Goal: Answer question/provide support: Share knowledge or assist other users

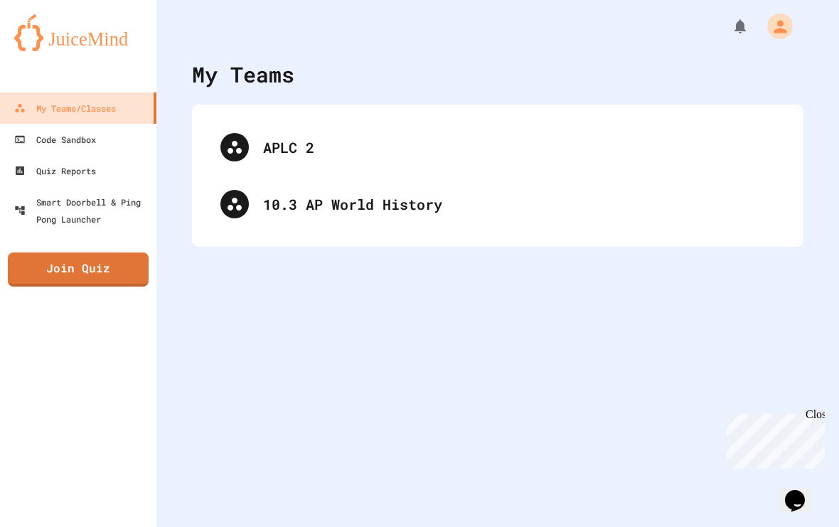
click at [716, 142] on div "APLC 2" at bounding box center [519, 147] width 512 height 21
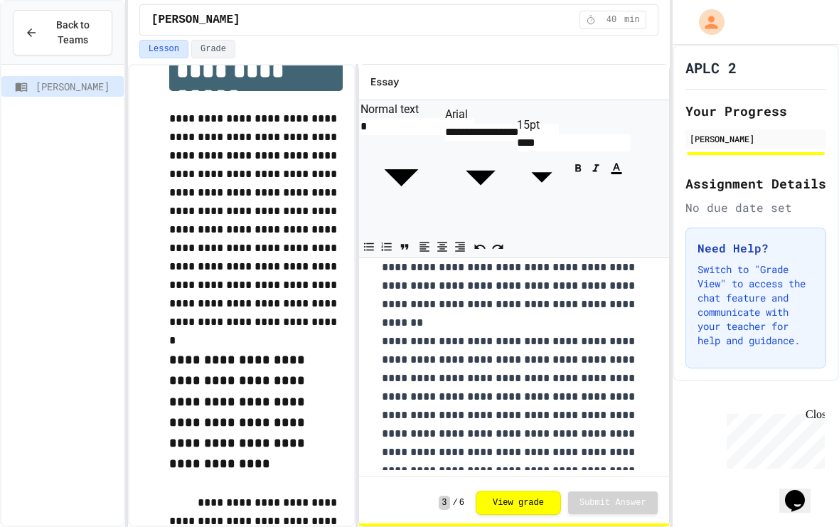
click at [218, 48] on button "Grade" at bounding box center [213, 49] width 44 height 18
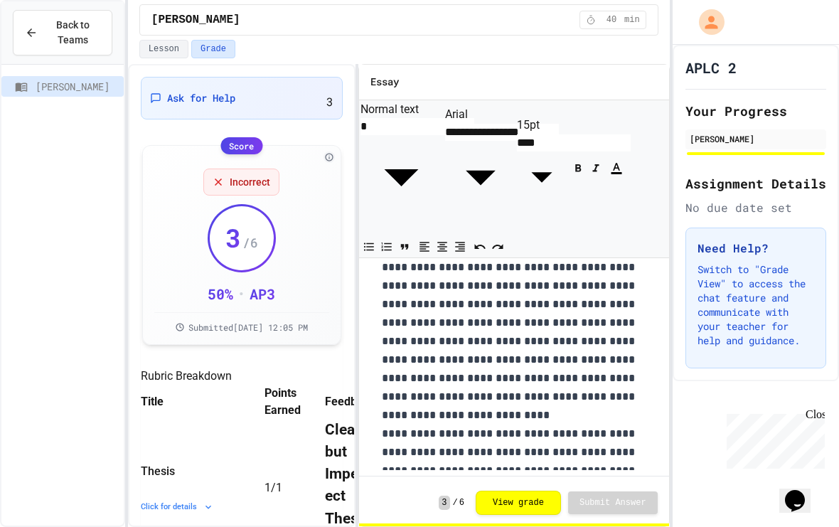
scroll to position [891, 0]
click at [177, 91] on span "Ask for Help" at bounding box center [201, 98] width 68 height 14
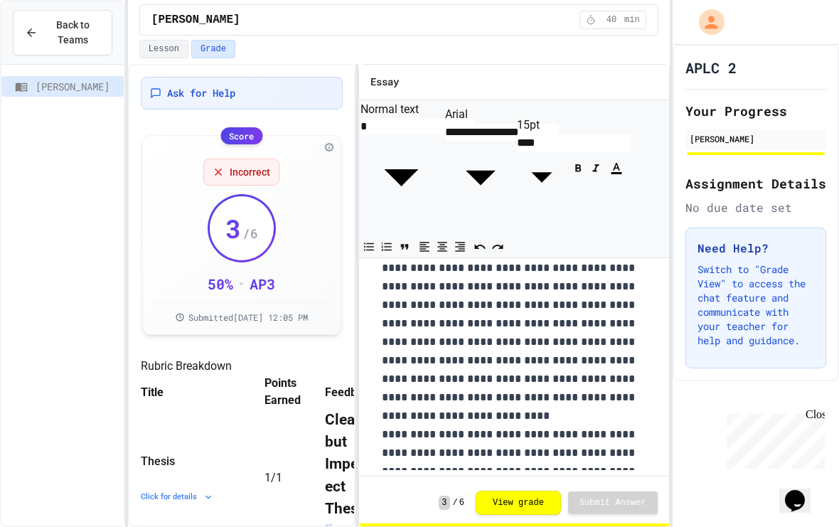
scroll to position [32, 0]
click at [191, 90] on span "Ask for Help" at bounding box center [201, 93] width 68 height 14
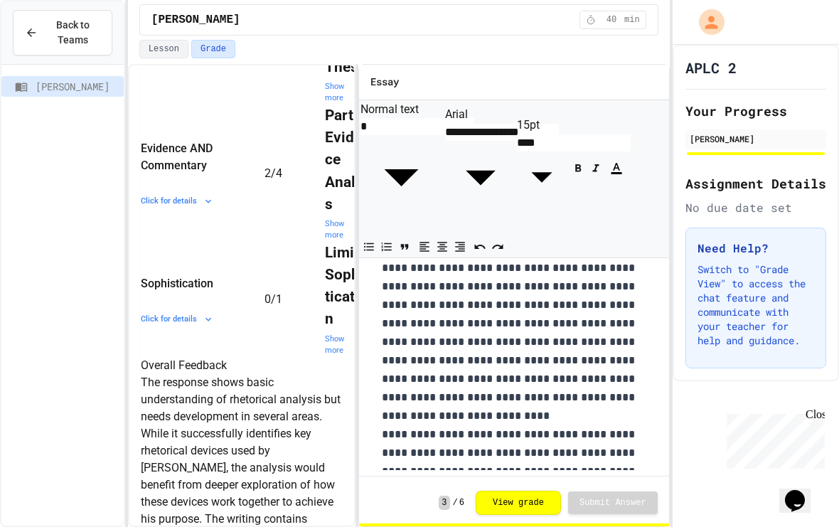
scroll to position [443, 0]
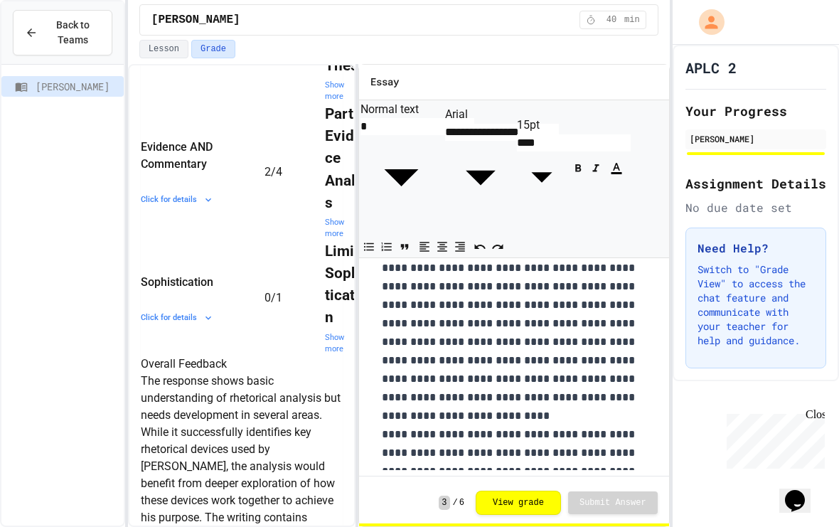
click at [325, 103] on div "Show more" at bounding box center [350, 91] width 51 height 23
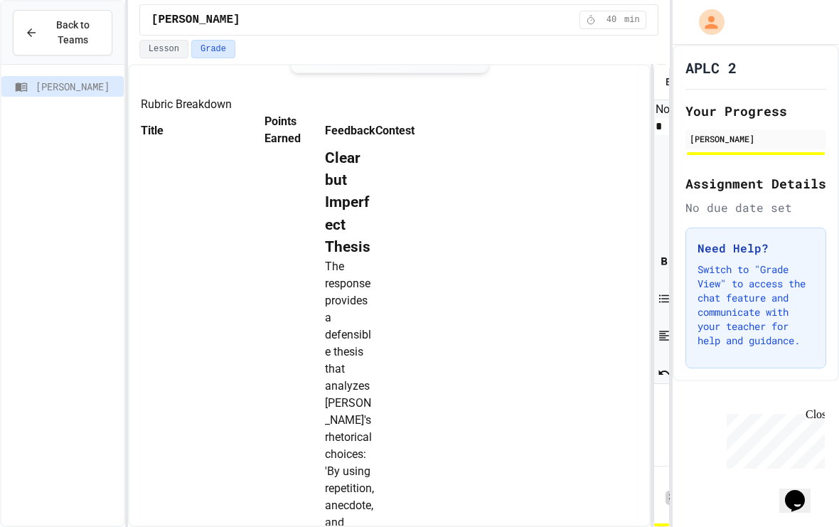
scroll to position [264, 0]
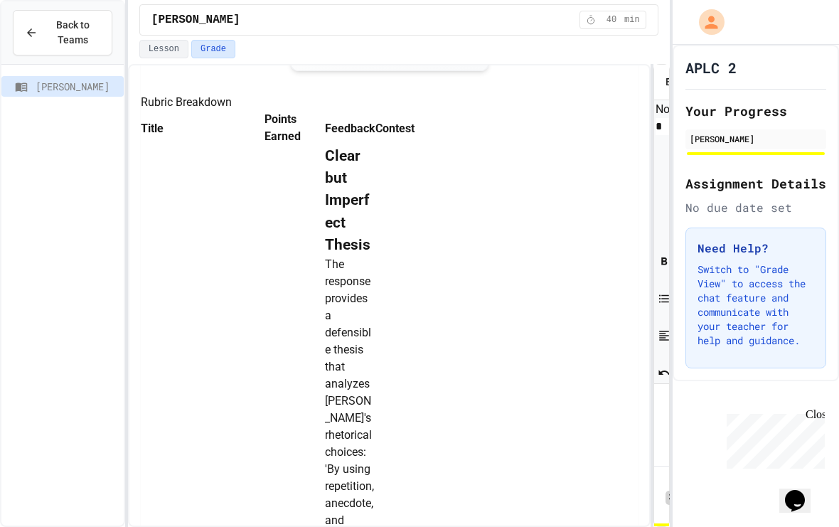
click at [248, 129] on icon "Show more" at bounding box center [248, 129] width 0 height 0
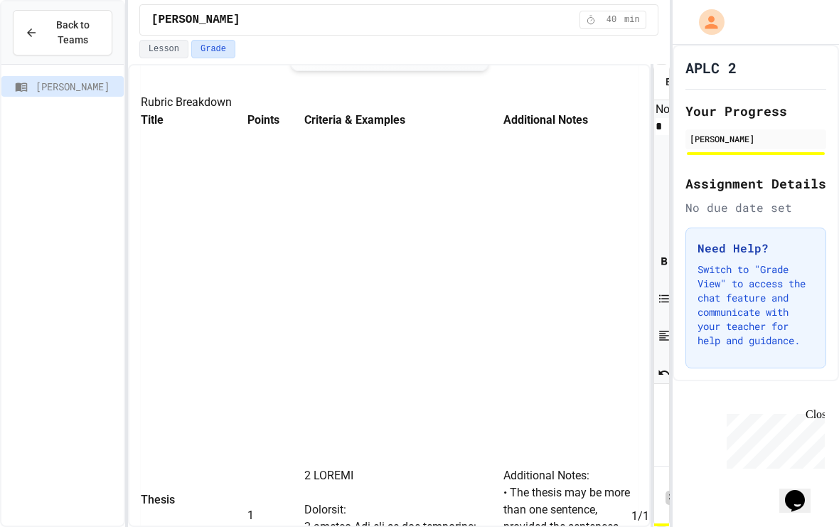
scroll to position [0, 8]
click at [632, 239] on td "1 / 1" at bounding box center [696, 516] width 128 height 774
click at [760, 208] on strong "Clear but Imperfect Thesis" at bounding box center [790, 184] width 60 height 106
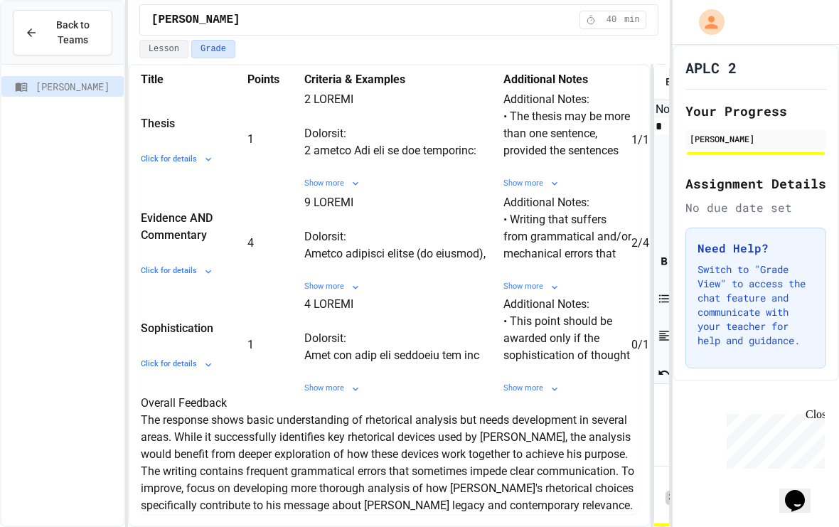
scroll to position [0, 0]
click at [760, 192] on div "Show more" at bounding box center [790, 186] width 60 height 12
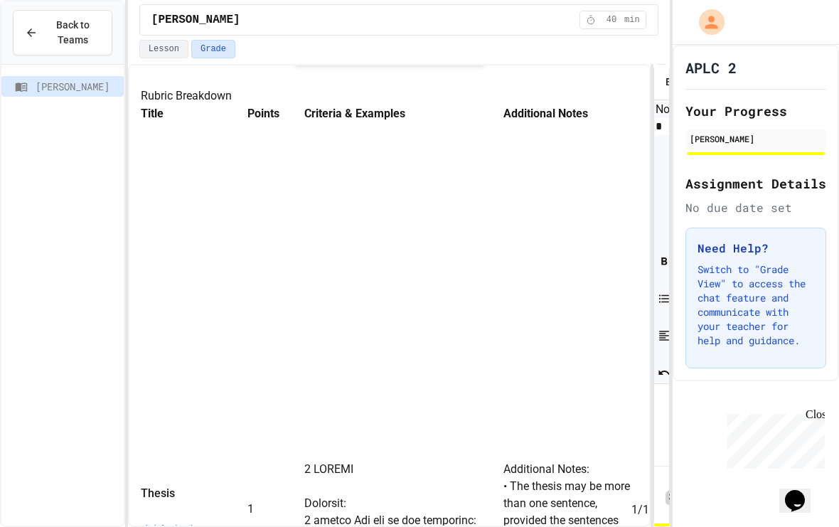
scroll to position [244, 0]
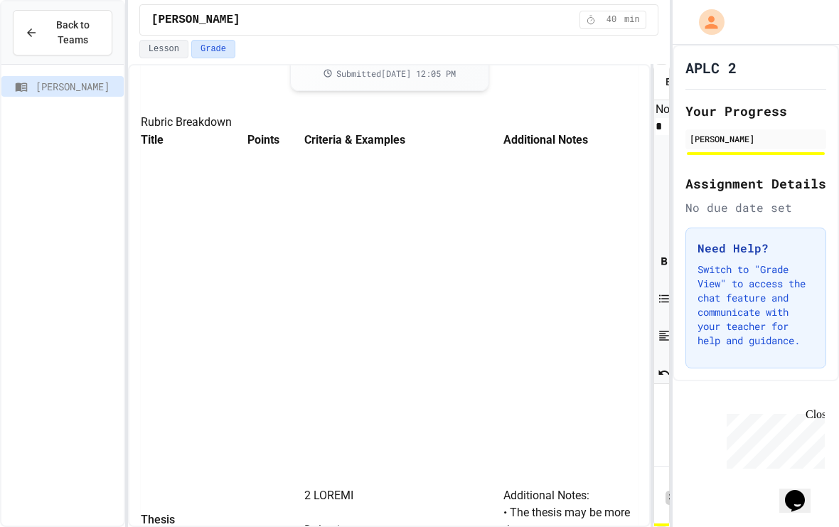
click at [760, 204] on strong "Clear but Imperfect Thesis" at bounding box center [790, 204] width 60 height 106
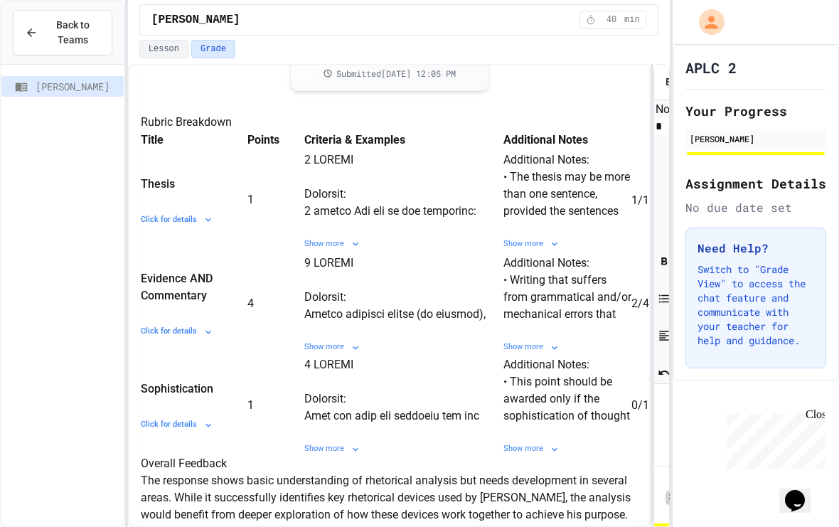
scroll to position [353, 0]
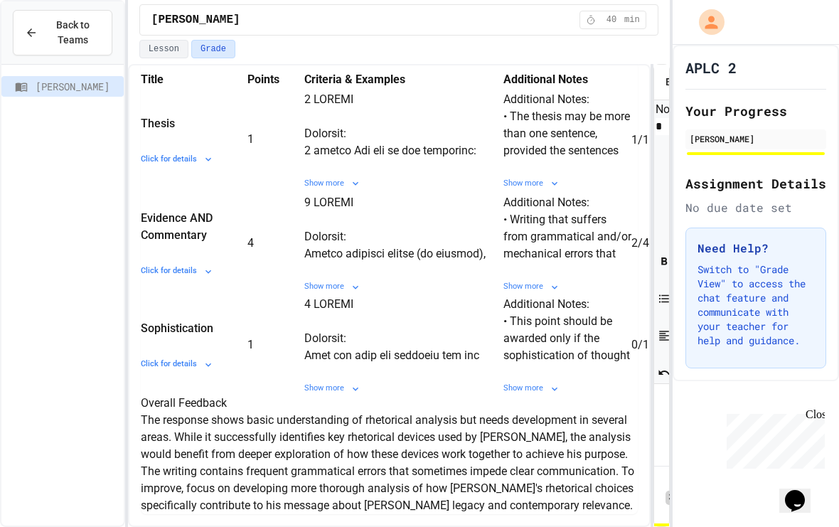
click at [760, 295] on div "Show more" at bounding box center [790, 289] width 60 height 12
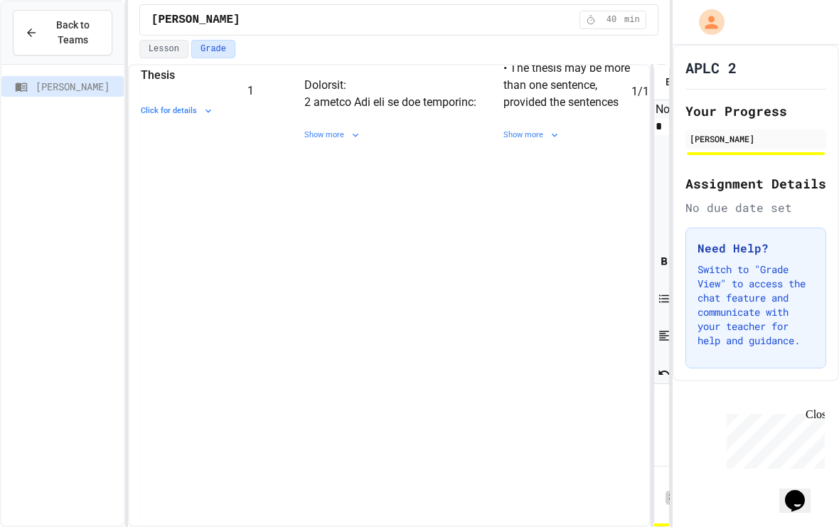
scroll to position [0, 8]
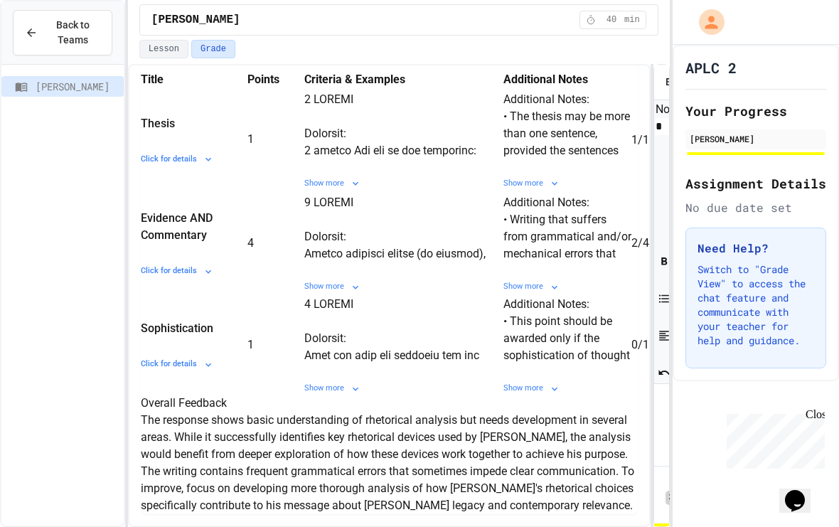
click at [760, 277] on strong "Partial Evidence Analysis" at bounding box center [789, 235] width 58 height 84
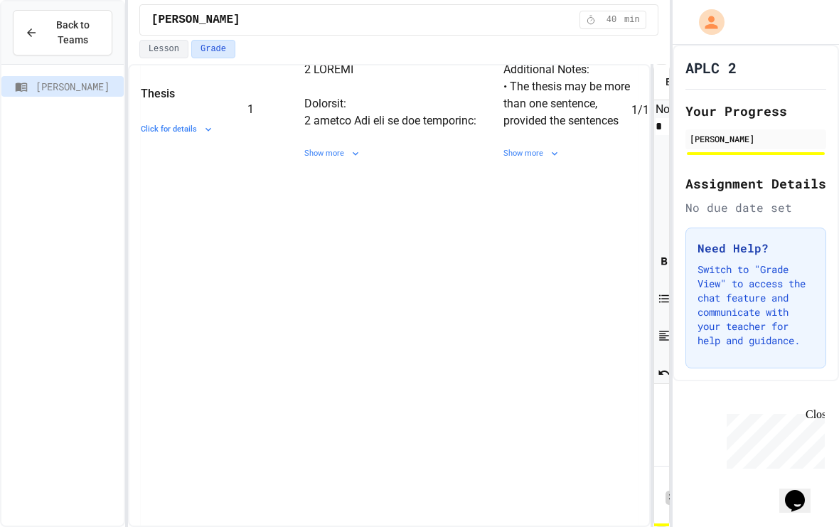
scroll to position [317, 0]
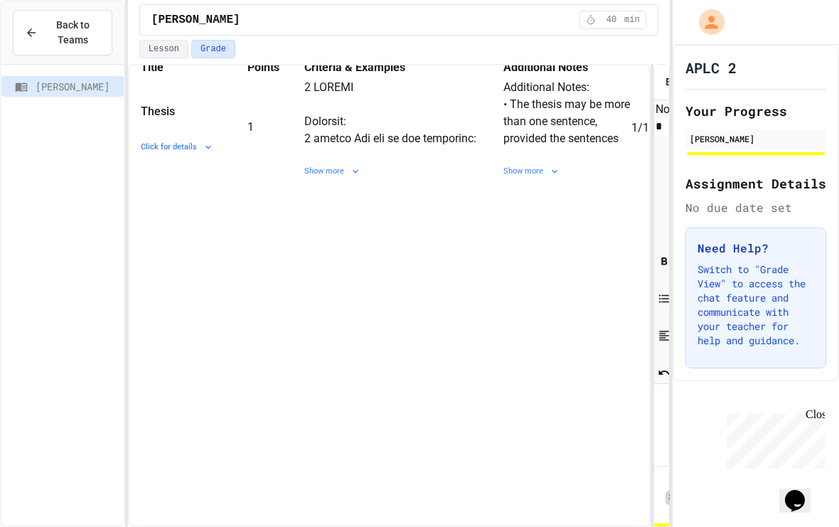
click at [760, 265] on strong "Partial Evidence Analysis" at bounding box center [789, 223] width 58 height 84
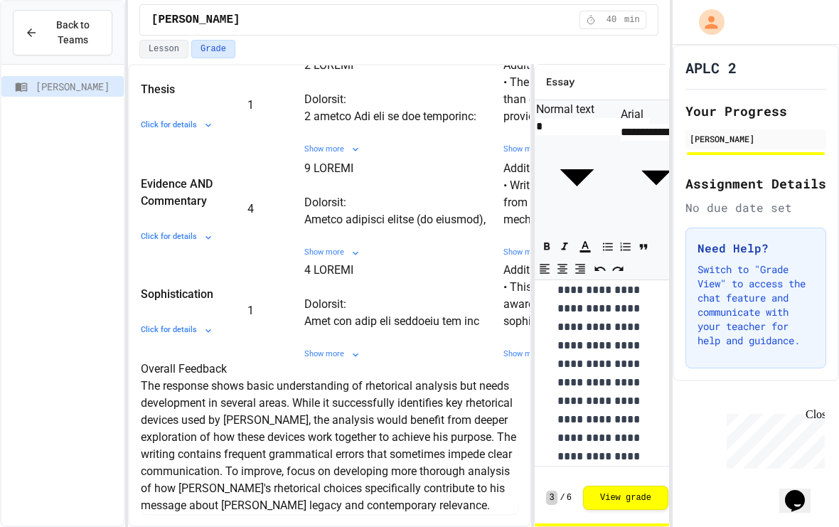
scroll to position [551, 0]
